Goal: Task Accomplishment & Management: Complete application form

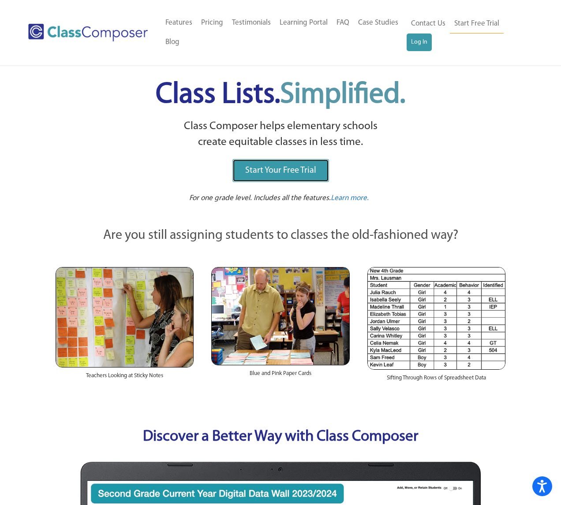
click at [286, 166] on link "Start Your Free Trial" at bounding box center [280, 170] width 97 height 23
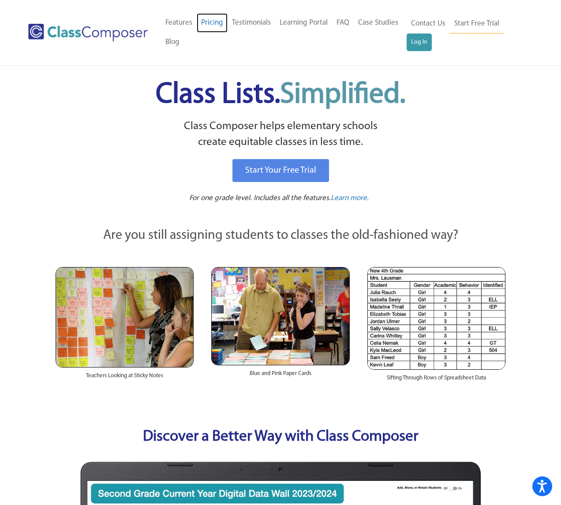
click at [209, 24] on link "Pricing" at bounding box center [212, 22] width 31 height 19
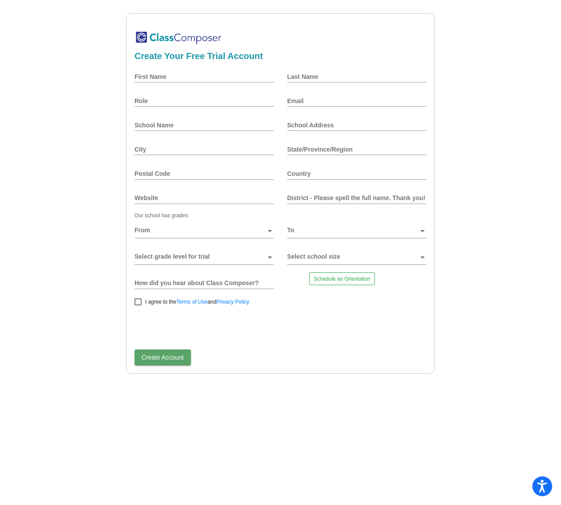
click at [208, 79] on input "First Name" at bounding box center [203, 76] width 139 height 7
type input "test"
click at [306, 76] on input "Last Name" at bounding box center [356, 76] width 139 height 7
type input "testing"
click at [204, 106] on div "Role" at bounding box center [203, 100] width 139 height 21
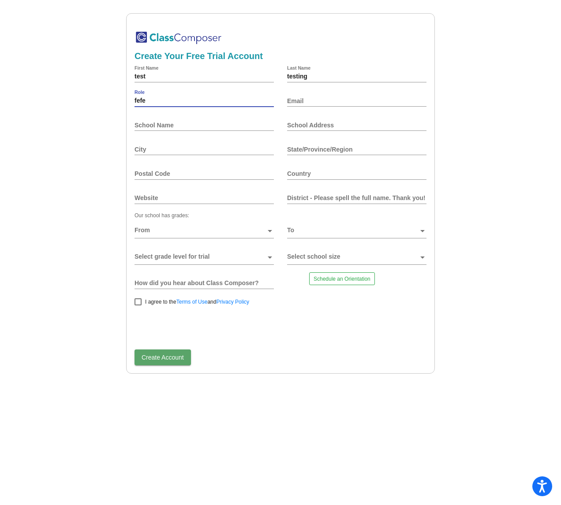
type input "fefe"
click at [323, 106] on div "Email" at bounding box center [356, 100] width 139 height 21
type input "[EMAIL_ADDRESS][DOMAIN_NAME]"
click at [212, 124] on input "School Name" at bounding box center [203, 125] width 139 height 7
type input "gyeugfyeugfew"
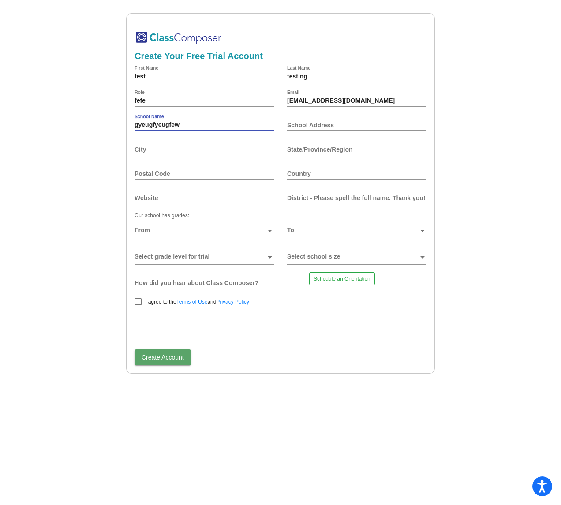
click at [337, 127] on input "School Address" at bounding box center [356, 125] width 139 height 7
click at [329, 127] on input "ffeefef" at bounding box center [356, 125] width 139 height 7
type input "ffeefef"
click at [208, 148] on input "City" at bounding box center [203, 149] width 139 height 7
type input "feff"
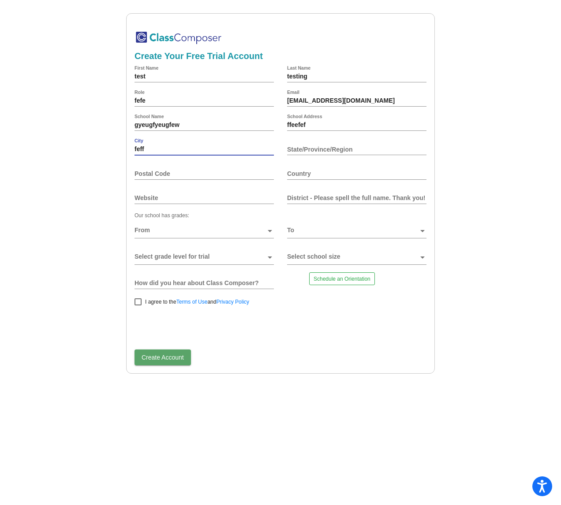
click at [337, 151] on input "State/Province/Region" at bounding box center [356, 149] width 139 height 7
type input "feeff"
click at [203, 179] on div "Postal Code" at bounding box center [203, 173] width 139 height 21
type input "fef"
click at [328, 175] on input "Country" at bounding box center [356, 173] width 139 height 7
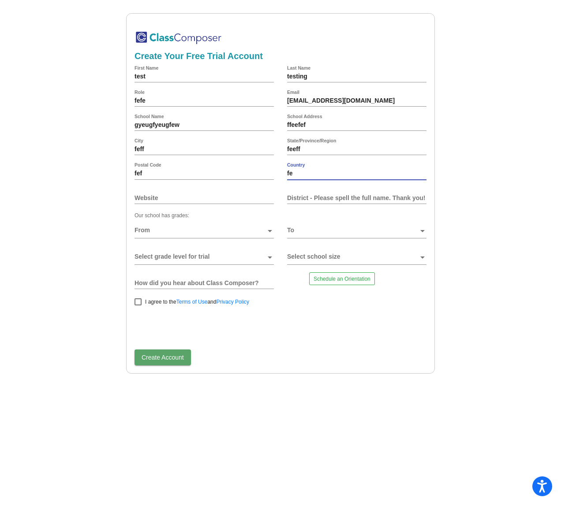
type input "fe"
click at [179, 199] on input "Website" at bounding box center [203, 197] width 139 height 7
type input "fef"
click at [325, 202] on input "District - Please spell the full name. Thank you!" at bounding box center [356, 197] width 139 height 7
type input "fefe"
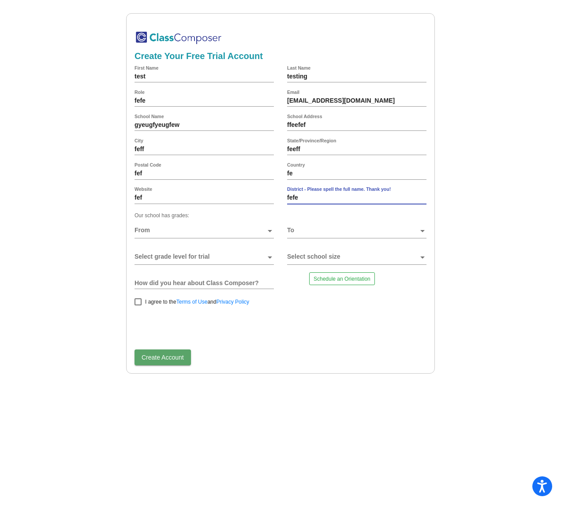
click at [205, 233] on span at bounding box center [199, 230] width 131 height 7
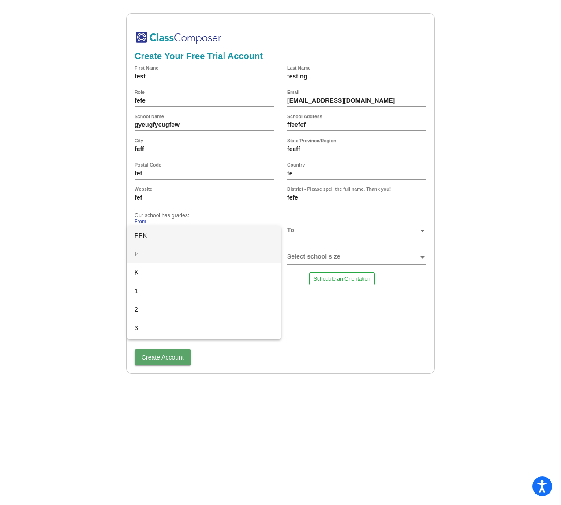
click at [202, 252] on span "P" at bounding box center [203, 254] width 139 height 19
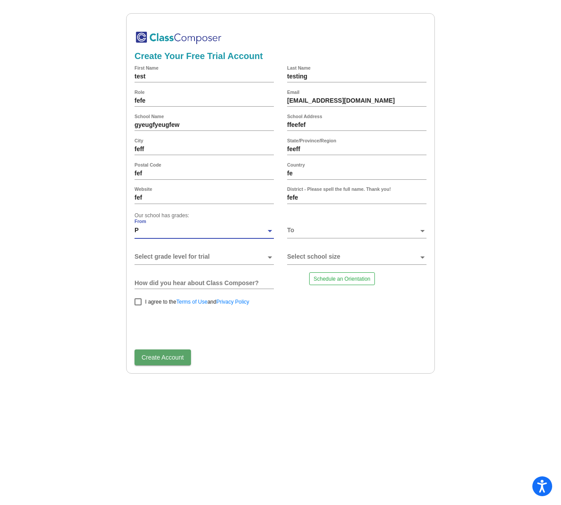
click at [297, 239] on div at bounding box center [352, 233] width 131 height 13
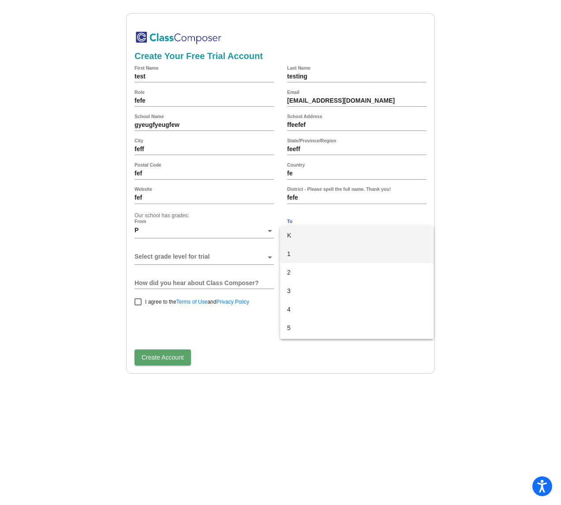
click at [312, 258] on span "1" at bounding box center [356, 254] width 139 height 19
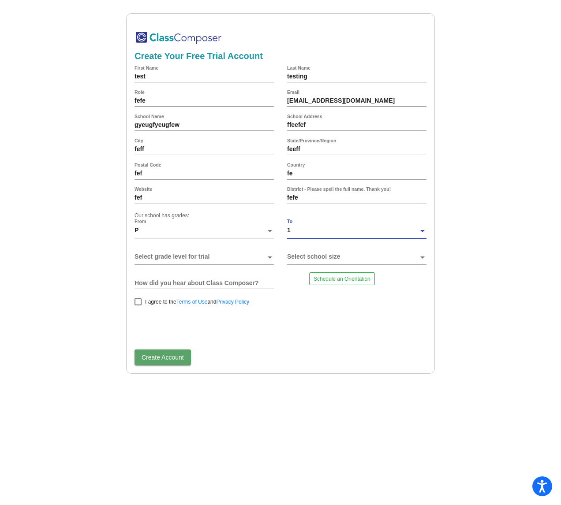
click at [225, 260] on span at bounding box center [199, 257] width 131 height 7
click at [218, 282] on div at bounding box center [280, 252] width 561 height 505
click at [216, 261] on span at bounding box center [199, 257] width 131 height 7
click at [214, 262] on span "K" at bounding box center [203, 262] width 139 height 19
click at [316, 265] on div at bounding box center [352, 260] width 131 height 13
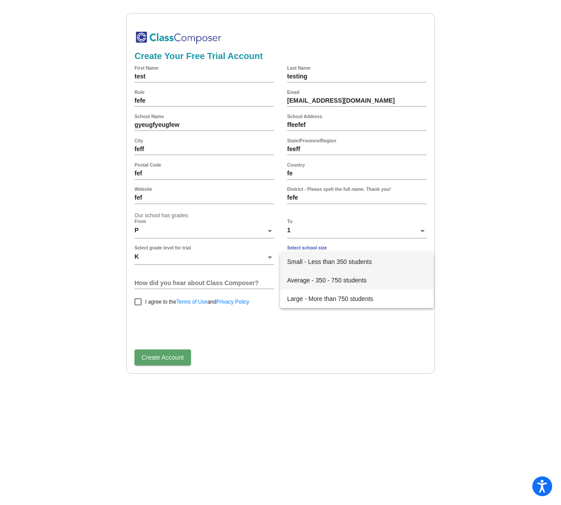
click at [316, 278] on span "Average - 350 - 750 students" at bounding box center [356, 280] width 139 height 19
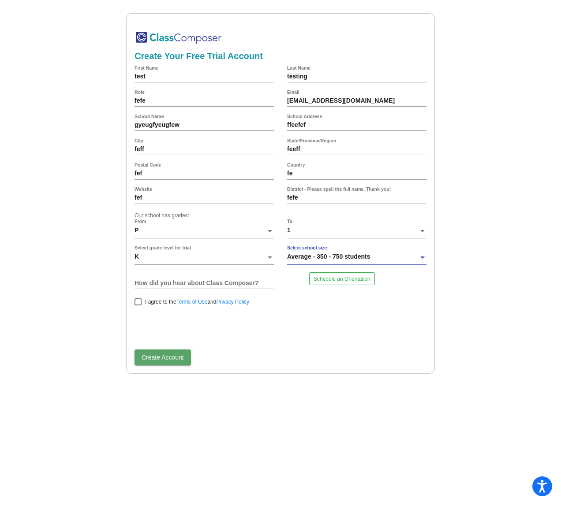
click at [235, 282] on input "How did you hear about Class Composer?" at bounding box center [203, 283] width 139 height 7
type input "ergege"
click at [137, 303] on div at bounding box center [137, 302] width 7 height 7
click at [138, 306] on input "I agree to the Terms of Use and Privacy Policy" at bounding box center [138, 306] width 0 height 0
checkbox input "true"
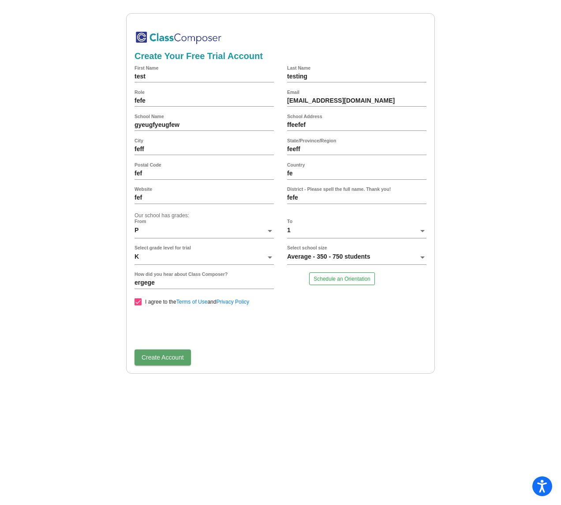
click at [164, 361] on span "Create Account" at bounding box center [163, 357] width 42 height 7
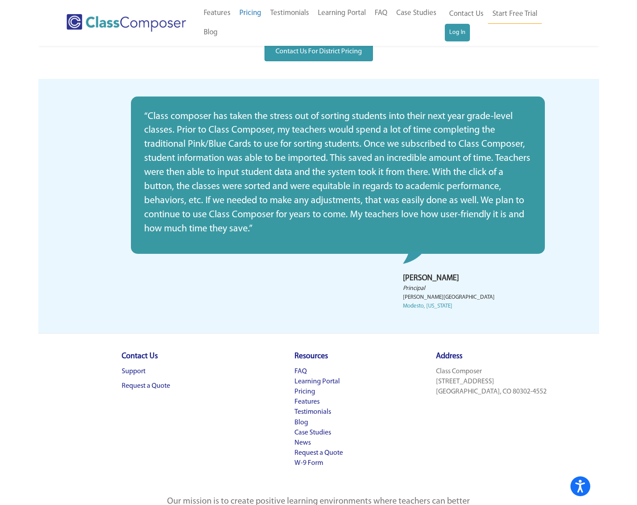
scroll to position [233, 0]
